Goal: Task Accomplishment & Management: Manage account settings

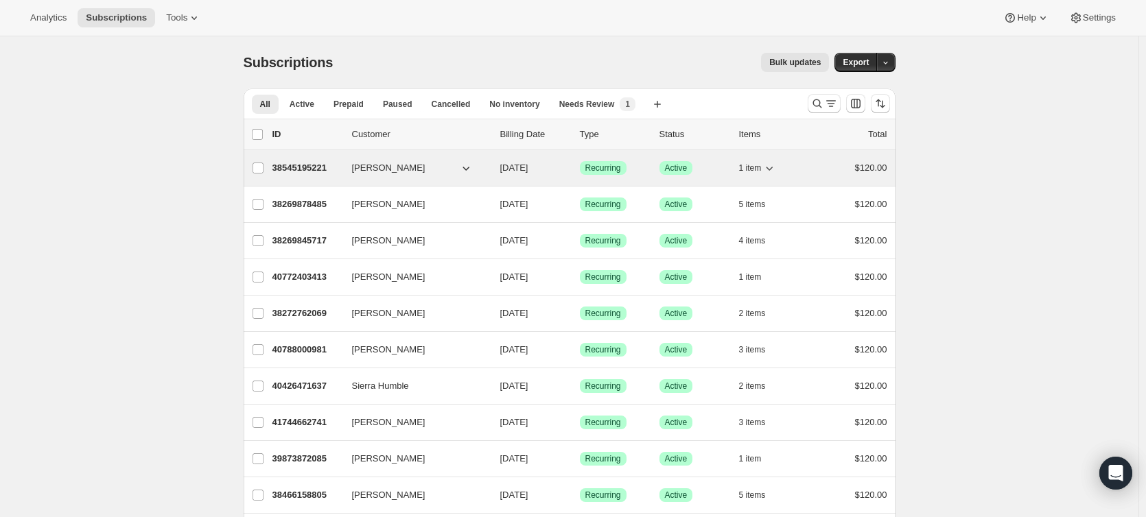
click at [302, 171] on p "38545195221" at bounding box center [306, 168] width 69 height 14
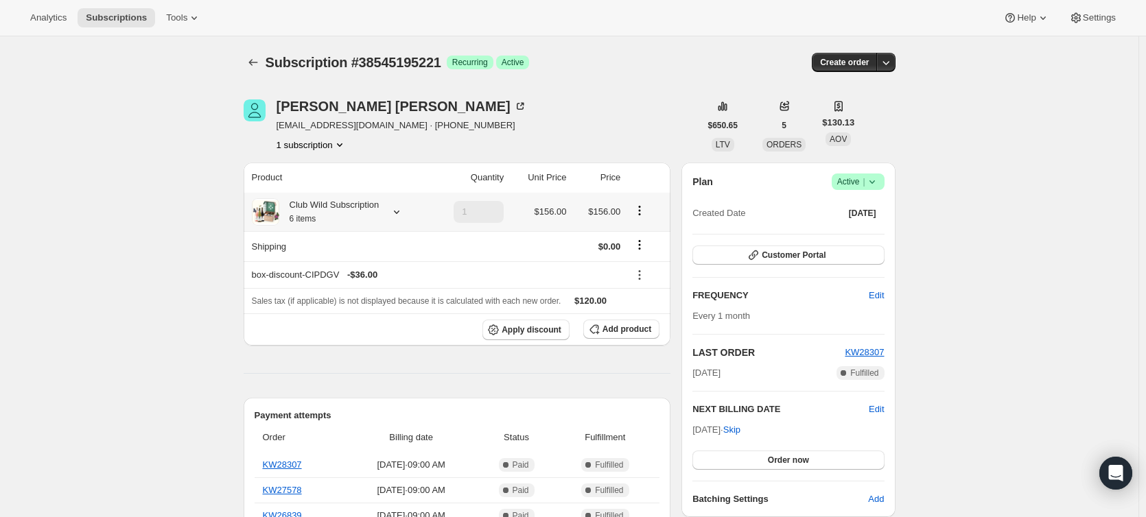
click at [645, 215] on icon "Product actions" at bounding box center [640, 211] width 14 height 14
click at [637, 242] on span "Edit box" at bounding box center [643, 237] width 32 height 10
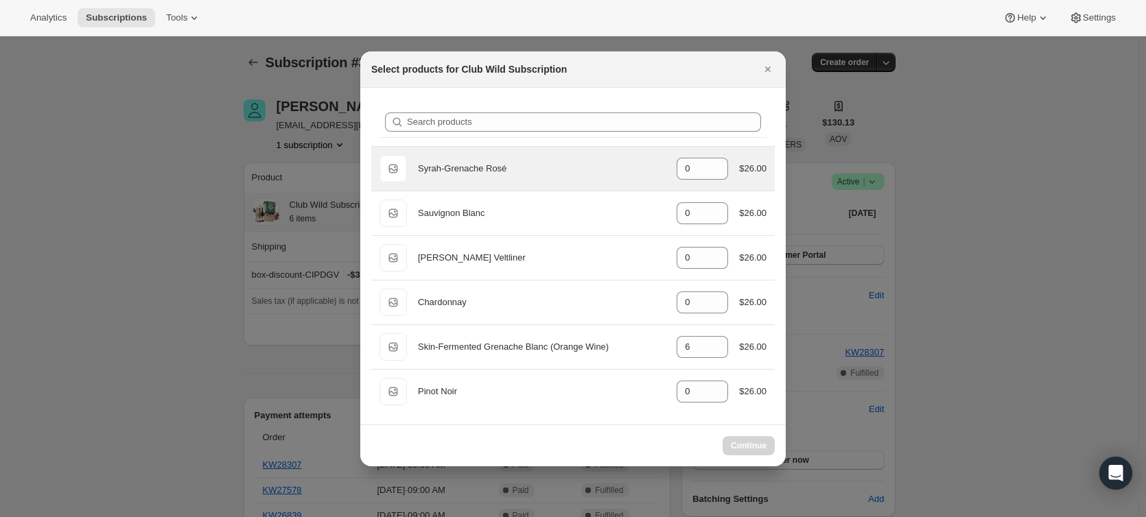
click at [760, 191] on div "Default Title Sauvignon Blanc gid://shopify/ProductVariant/51153122623701 0 $26…" at bounding box center [572, 213] width 403 height 44
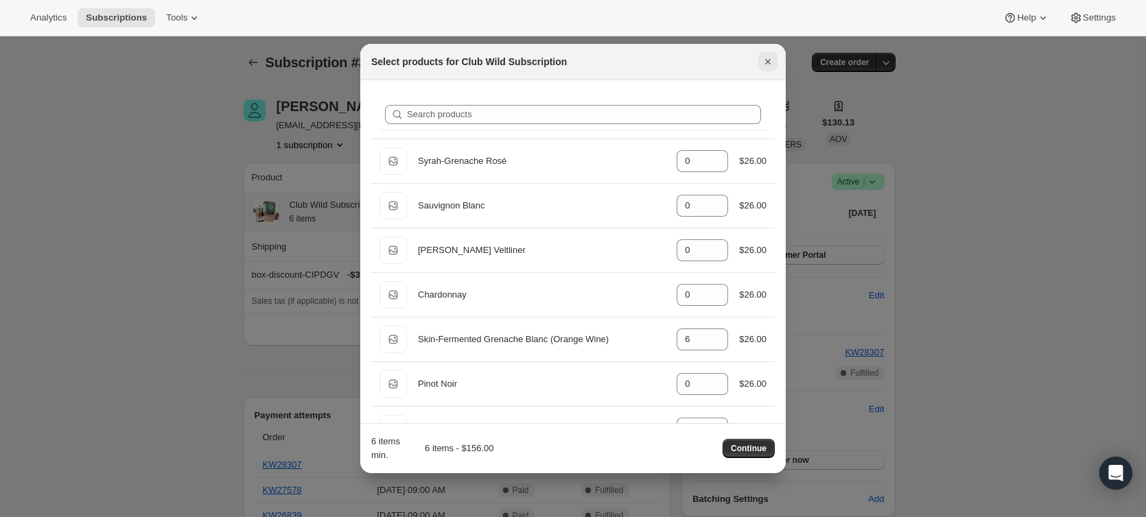
click at [763, 62] on icon "Close" at bounding box center [768, 62] width 14 height 14
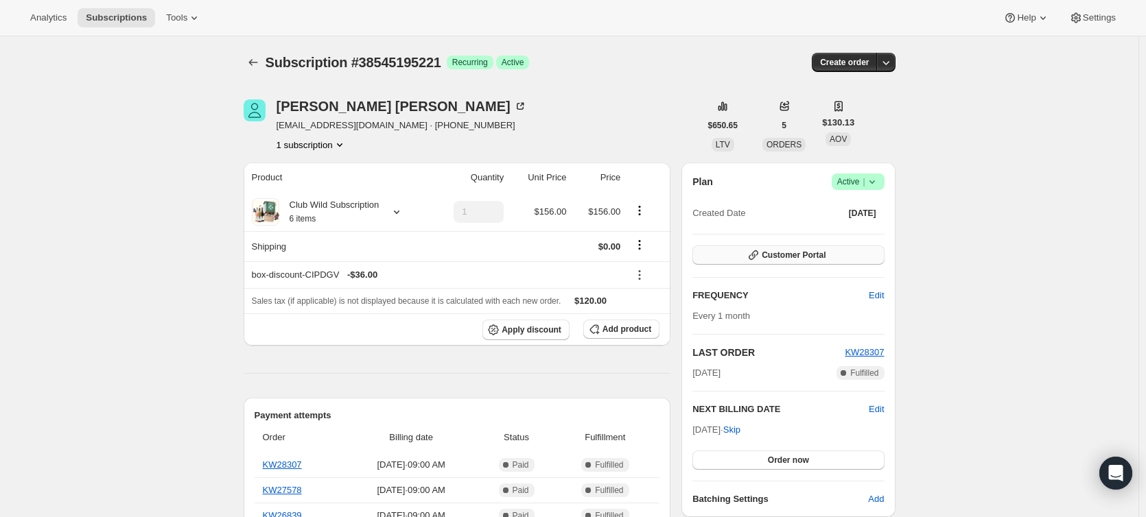
click at [783, 256] on span "Customer Portal" at bounding box center [794, 255] width 64 height 11
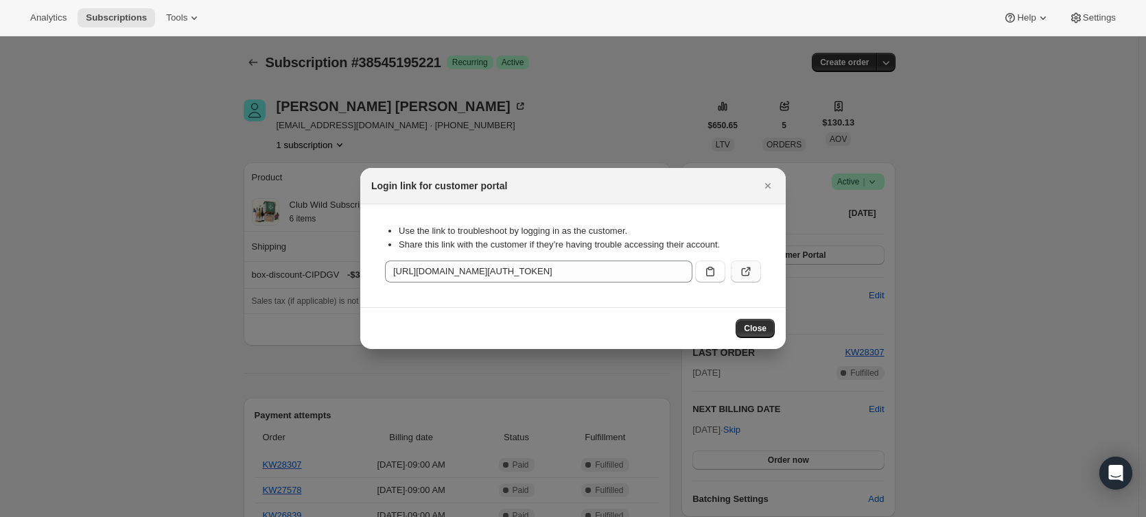
click at [753, 272] on button ":rc3:" at bounding box center [746, 272] width 30 height 22
